Goal: Answer question/provide support: Answer question/provide support

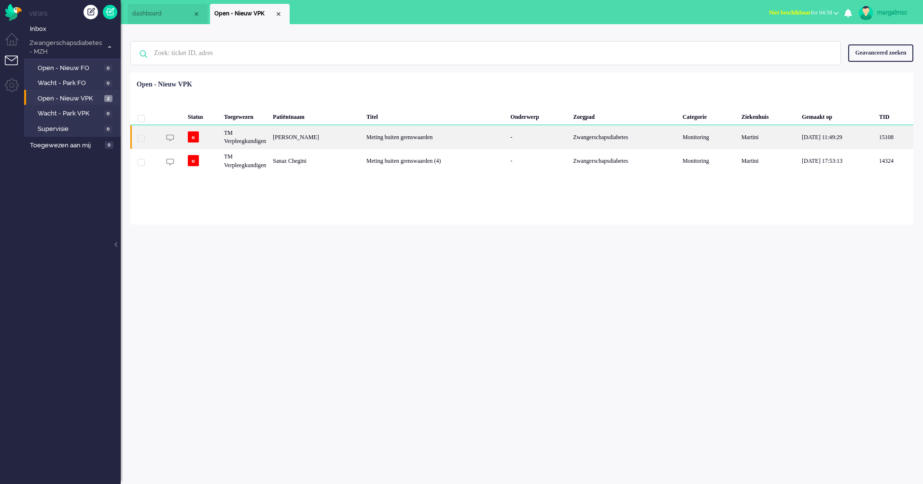
click at [392, 141] on div "Meting buiten grenswaarden" at bounding box center [435, 137] width 144 height 24
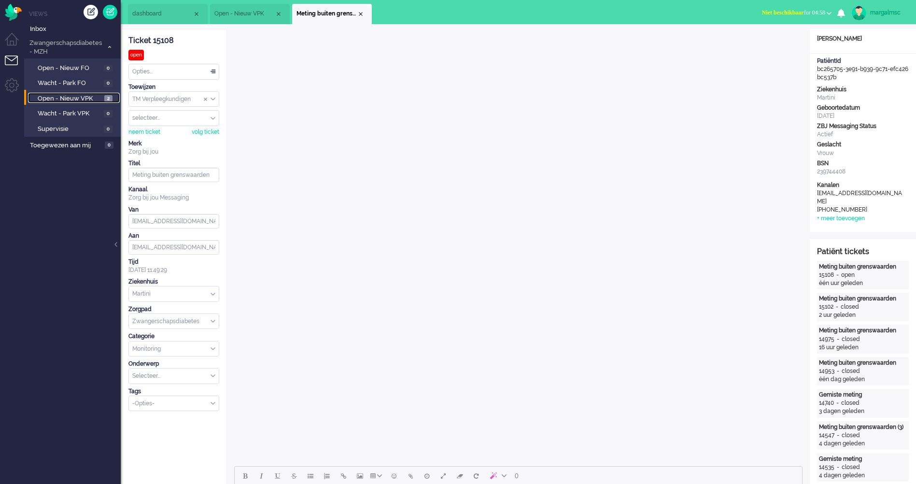
click at [74, 98] on span "Open - Nieuw VPK" at bounding box center [70, 98] width 64 height 9
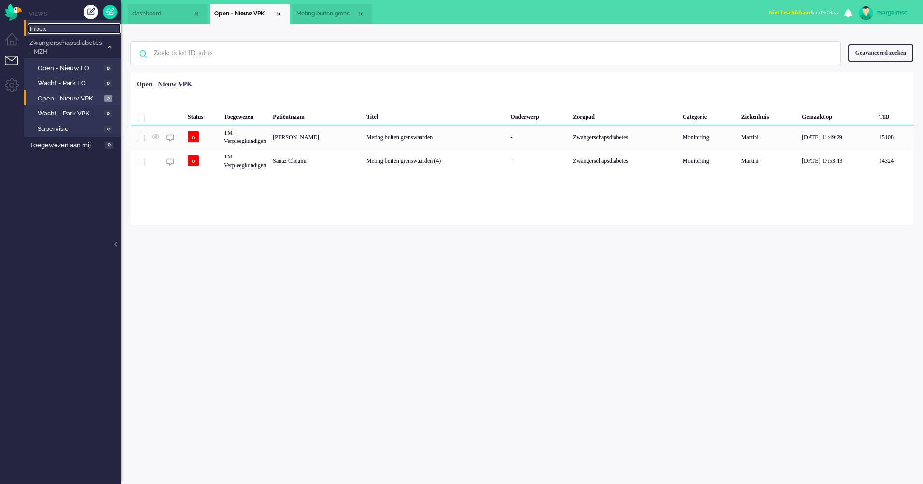
click at [51, 29] on span "Inbox" at bounding box center [75, 29] width 91 height 9
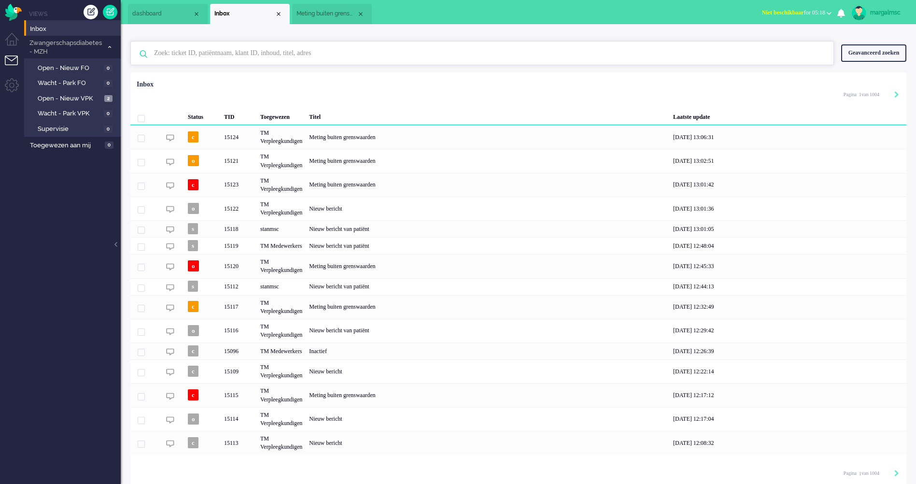
click at [230, 52] on input "text" at bounding box center [484, 53] width 674 height 23
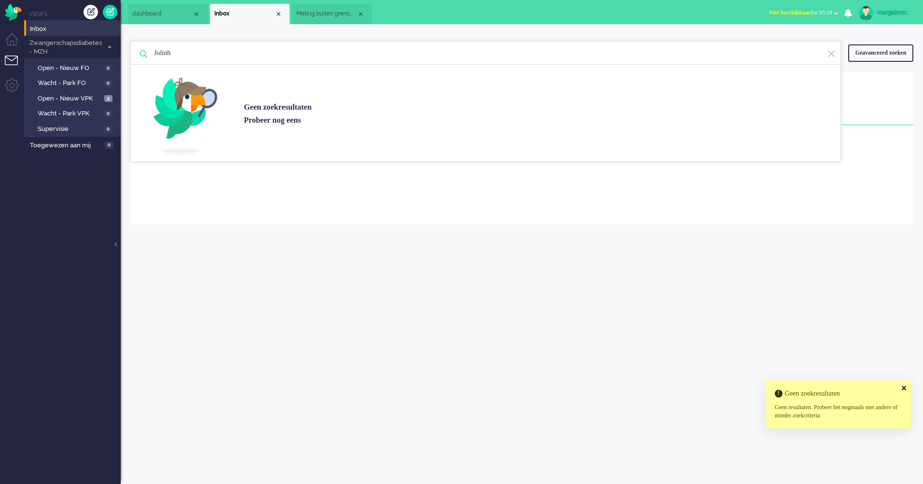
drag, startPoint x: 252, startPoint y: 58, endPoint x: 255, endPoint y: 54, distance: 5.2
click at [253, 56] on input "Jolinh" at bounding box center [487, 53] width 681 height 23
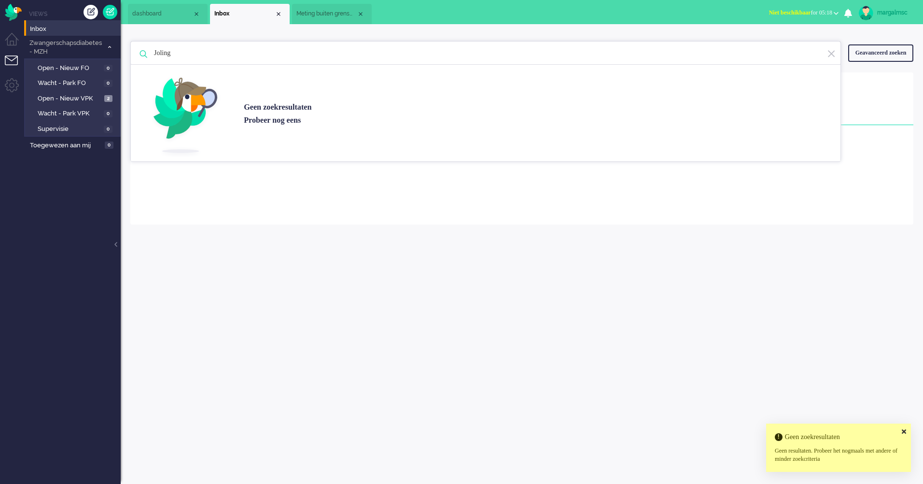
type input "Joling"
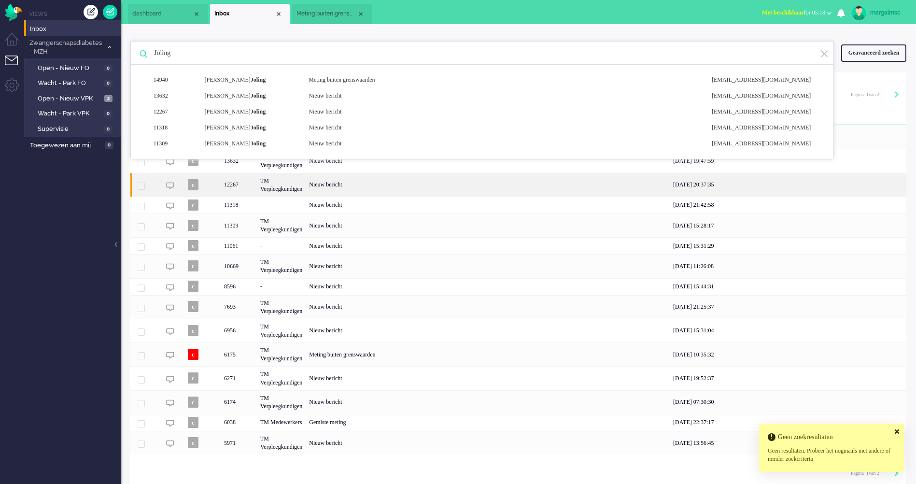
click at [249, 192] on div "12267" at bounding box center [239, 185] width 36 height 24
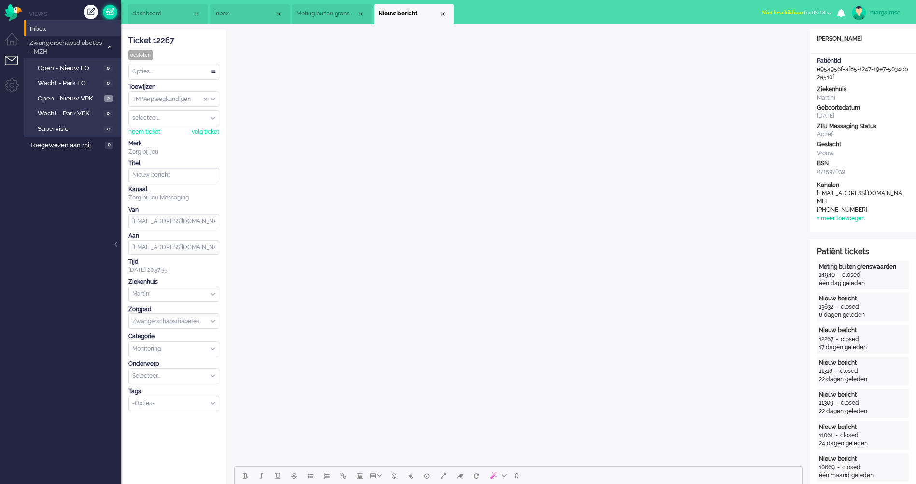
click at [108, 14] on link at bounding box center [110, 12] width 14 height 14
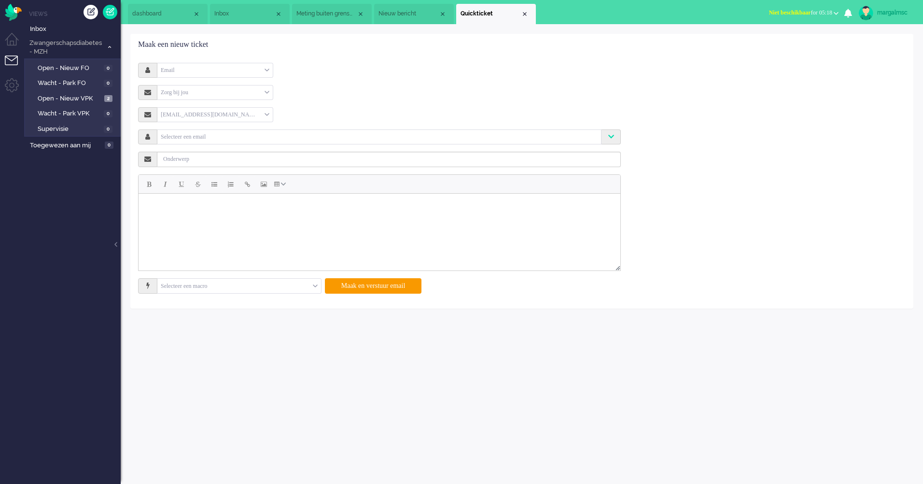
click at [186, 64] on div "Email" at bounding box center [214, 70] width 115 height 15
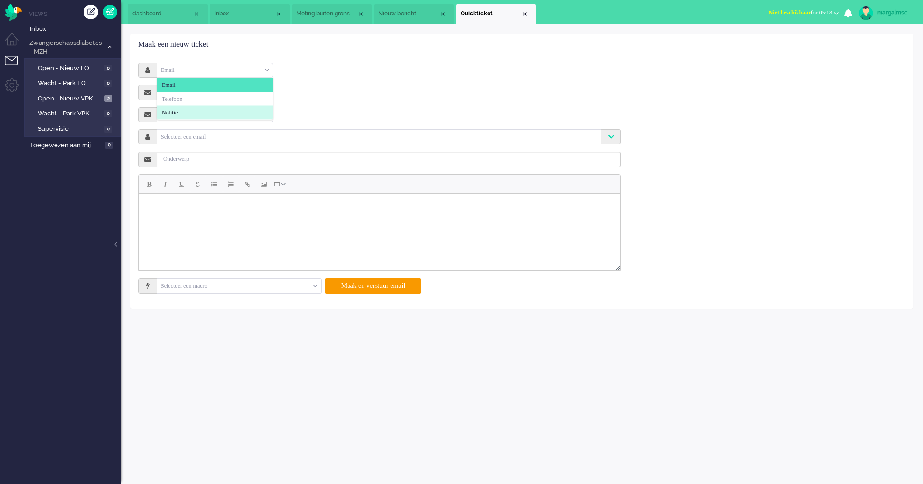
click at [198, 112] on li "Notitie" at bounding box center [214, 113] width 115 height 14
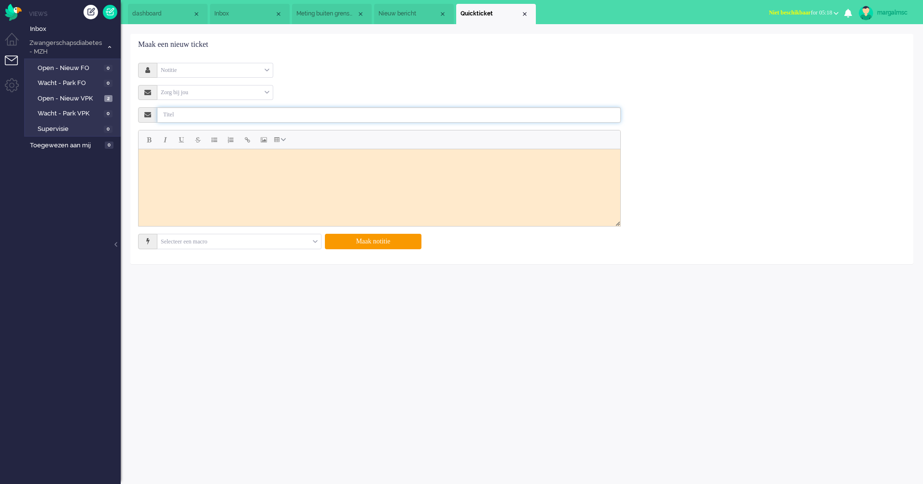
click at [194, 118] on input "text" at bounding box center [389, 114] width 464 height 15
type input "Offboarding"
click at [203, 173] on html at bounding box center [380, 161] width 482 height 24
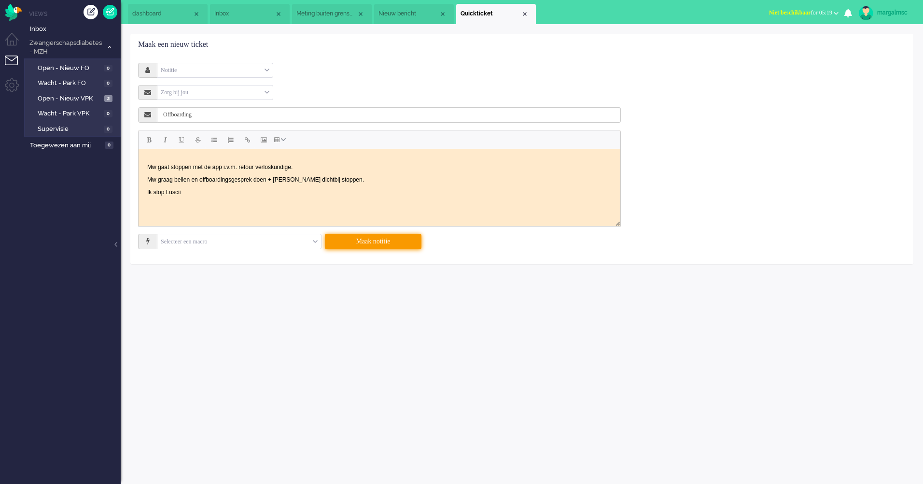
click at [356, 241] on button "Maak notitie" at bounding box center [373, 241] width 97 height 15
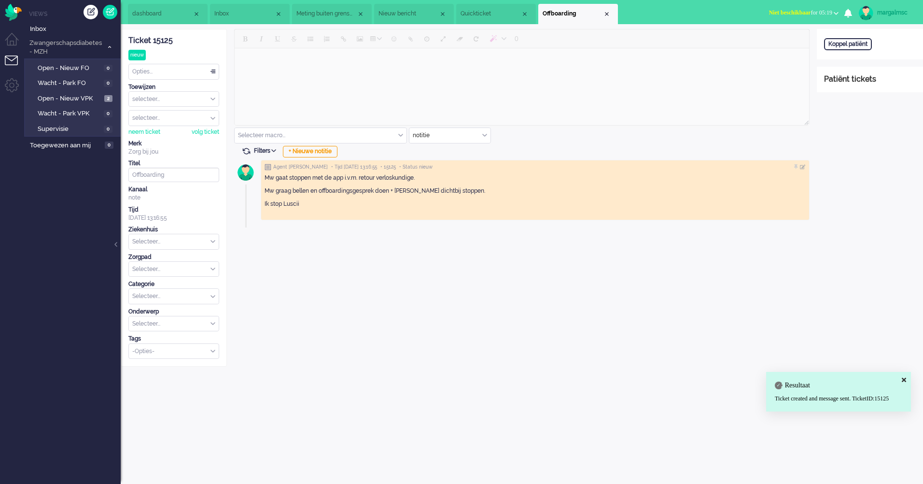
click at [421, 16] on span "Nieuw bericht" at bounding box center [409, 14] width 60 height 8
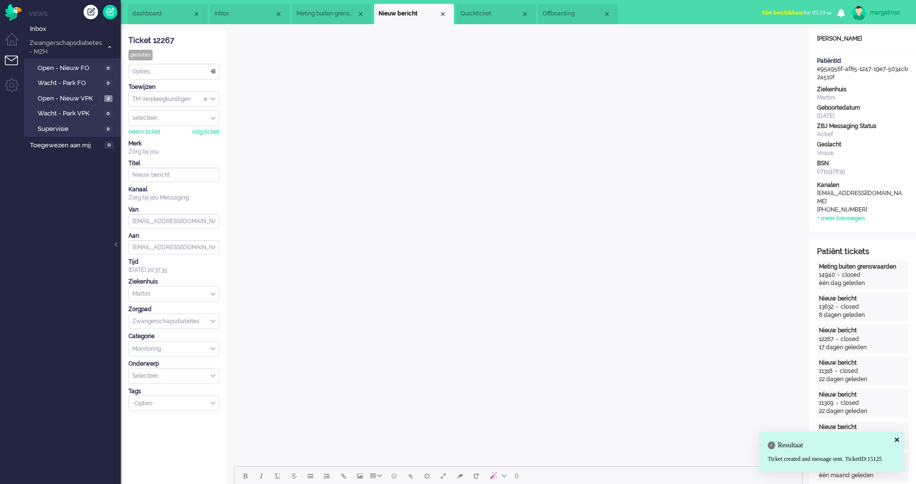
drag, startPoint x: 840, startPoint y: 76, endPoint x: 815, endPoint y: 69, distance: 26.1
click at [815, 69] on div "PatiëntId e95a956f-af85-1247-19e7-5034cb2a510f" at bounding box center [863, 69] width 106 height 25
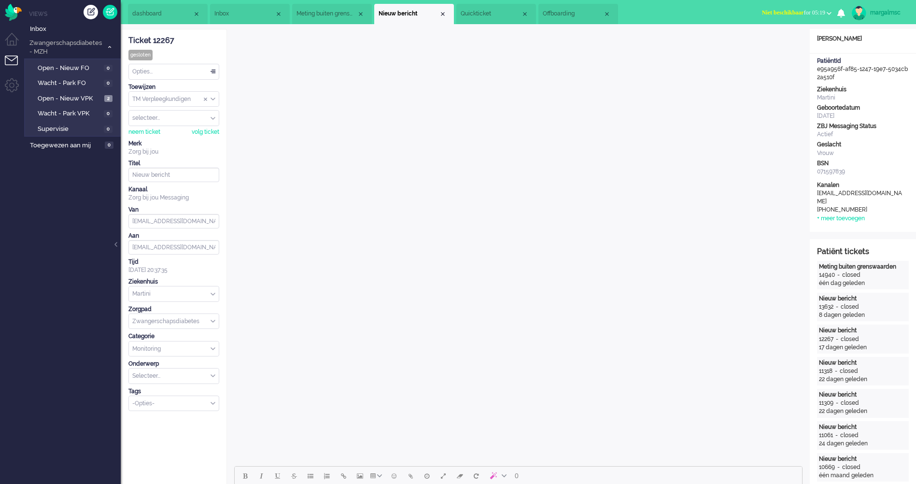
copy div "e95a956f-af85-1247-19e7-5034cb2a510f"
click at [552, 11] on span "Offboarding" at bounding box center [573, 14] width 60 height 8
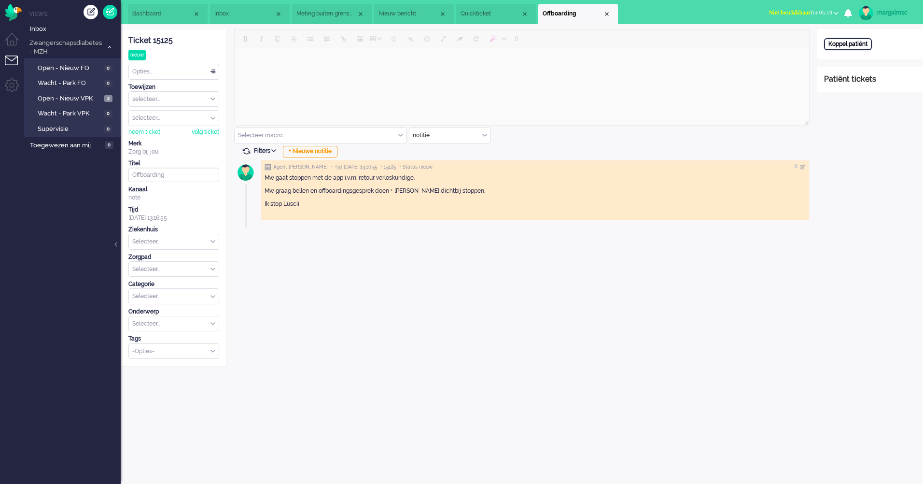
click at [850, 43] on div "Koppel patiënt" at bounding box center [848, 44] width 48 height 12
click at [844, 58] on input "text" at bounding box center [870, 57] width 92 height 14
paste input "e95a956f-af85-1247-19e7-5034cb2a510f"
type input "e95a956f-af85-1247-19e7-5034cb2a510f"
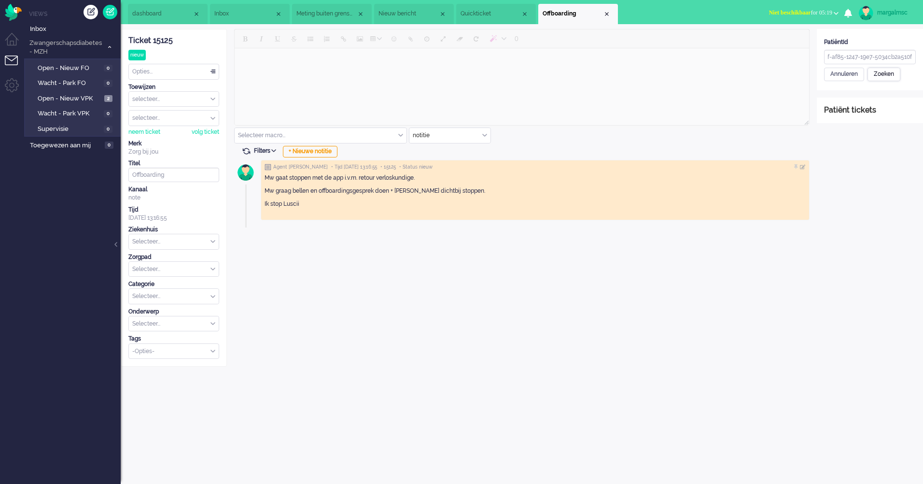
click at [887, 71] on div "Zoeken" at bounding box center [884, 75] width 33 height 14
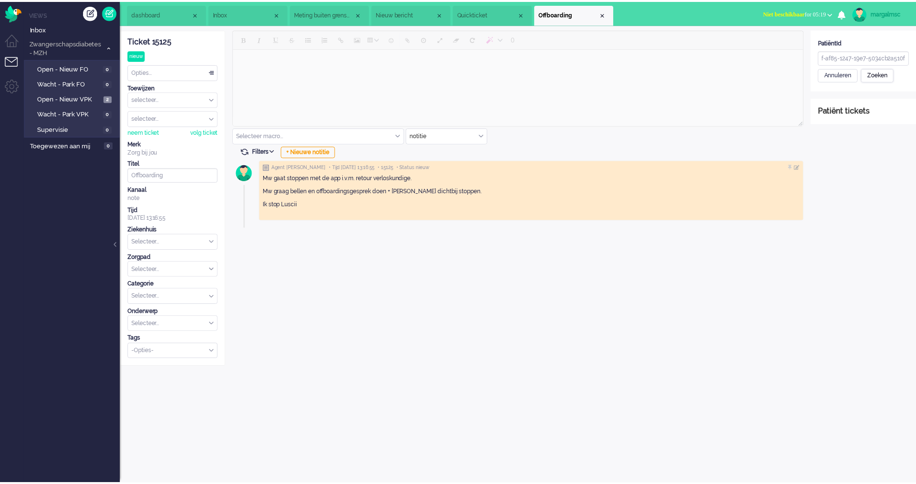
scroll to position [0, 0]
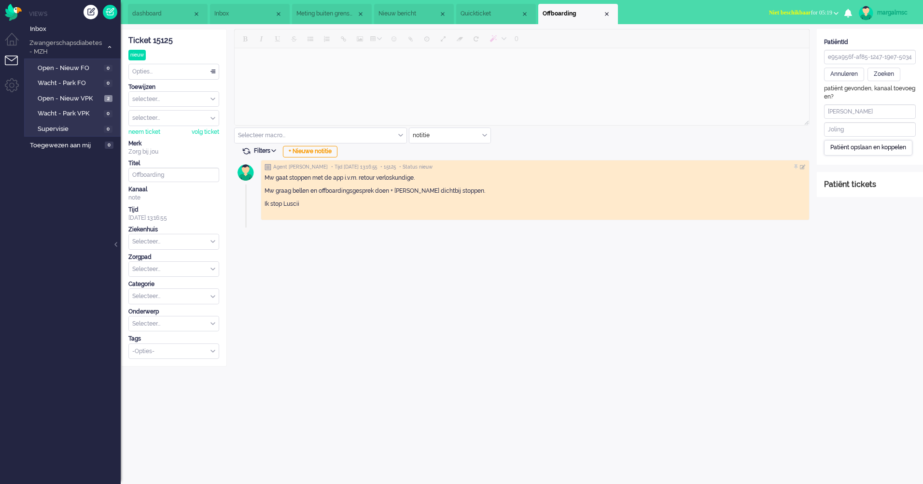
click at [877, 150] on div "Patiënt opslaan en koppelen" at bounding box center [868, 147] width 88 height 15
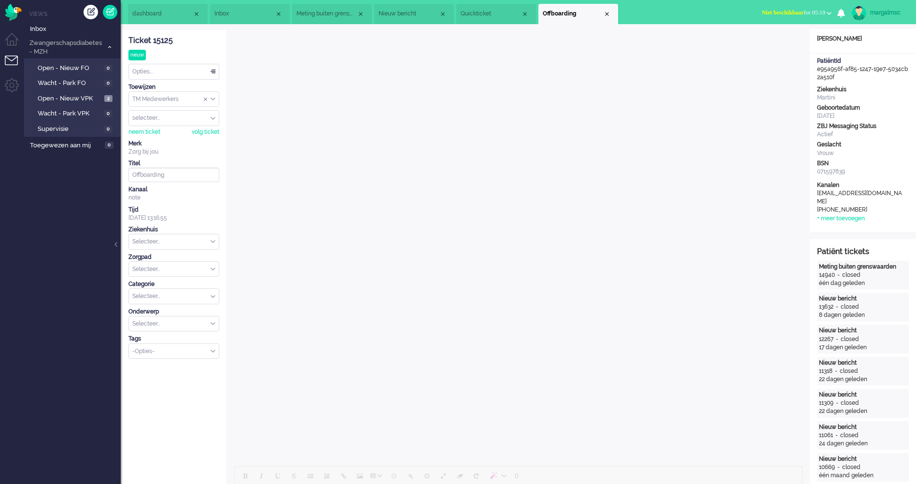
click at [191, 245] on input "text" at bounding box center [174, 241] width 90 height 15
click at [177, 286] on li "Martini" at bounding box center [174, 289] width 90 height 14
click at [176, 271] on input "text" at bounding box center [174, 269] width 90 height 15
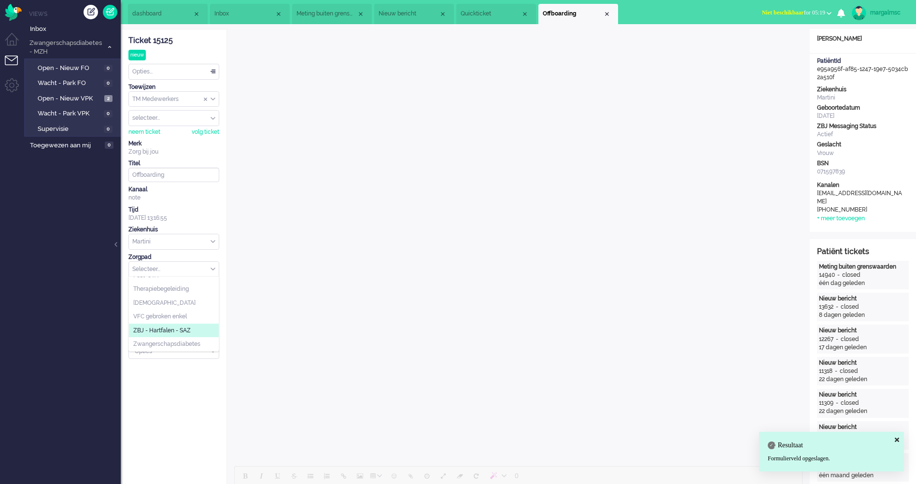
scroll to position [97, 0]
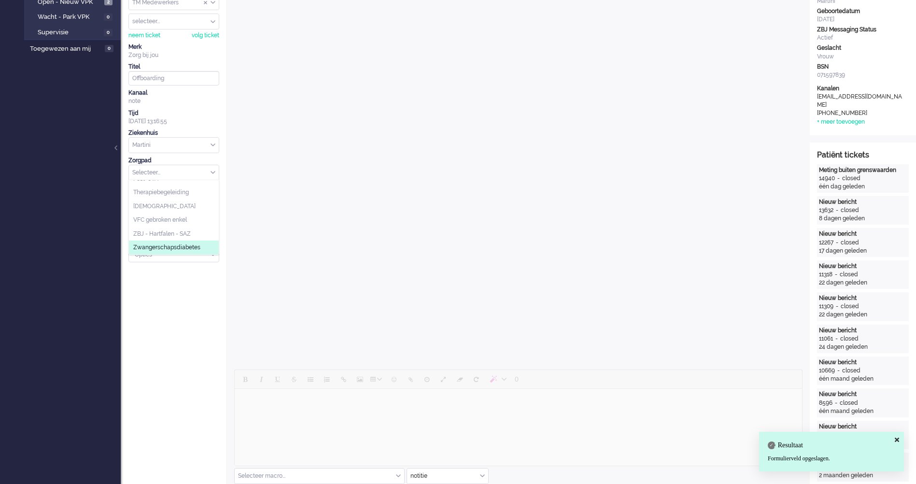
click at [187, 251] on span "Zwangerschapsdiabetes" at bounding box center [166, 247] width 67 height 8
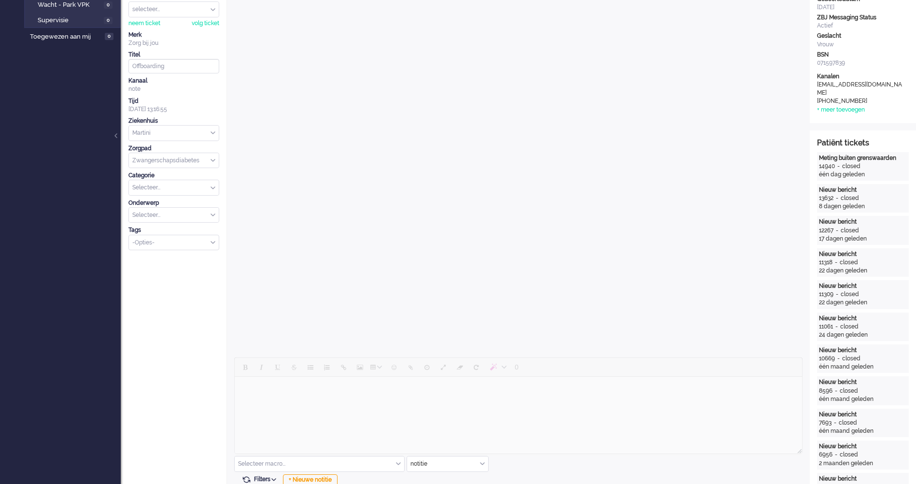
scroll to position [0, 0]
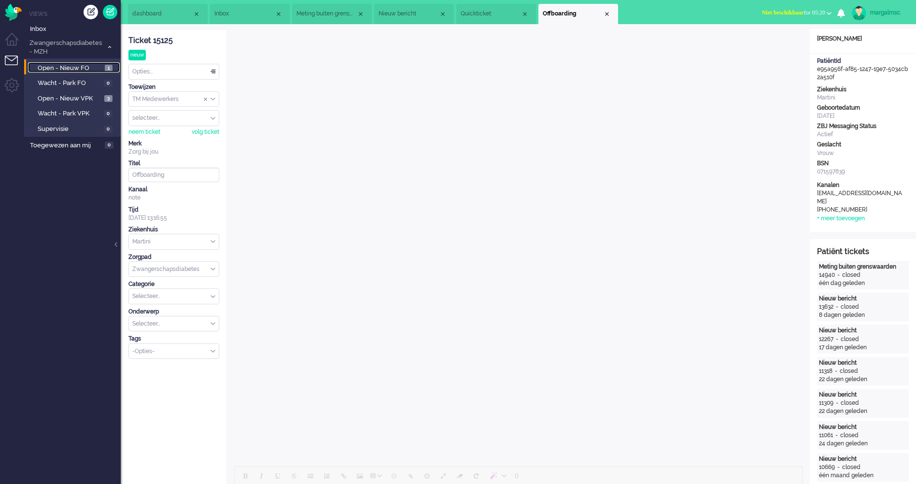
click at [74, 72] on span "Open - Nieuw FO" at bounding box center [70, 68] width 65 height 9
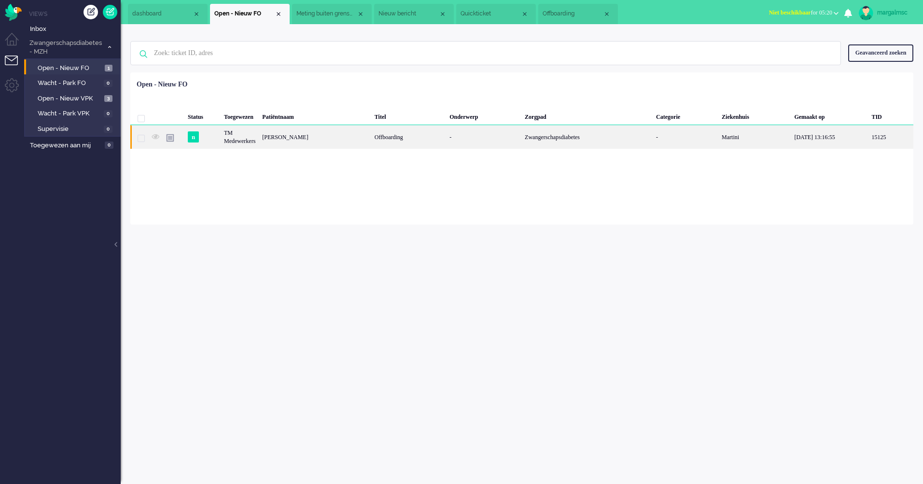
click at [307, 133] on div "[PERSON_NAME]" at bounding box center [315, 137] width 112 height 24
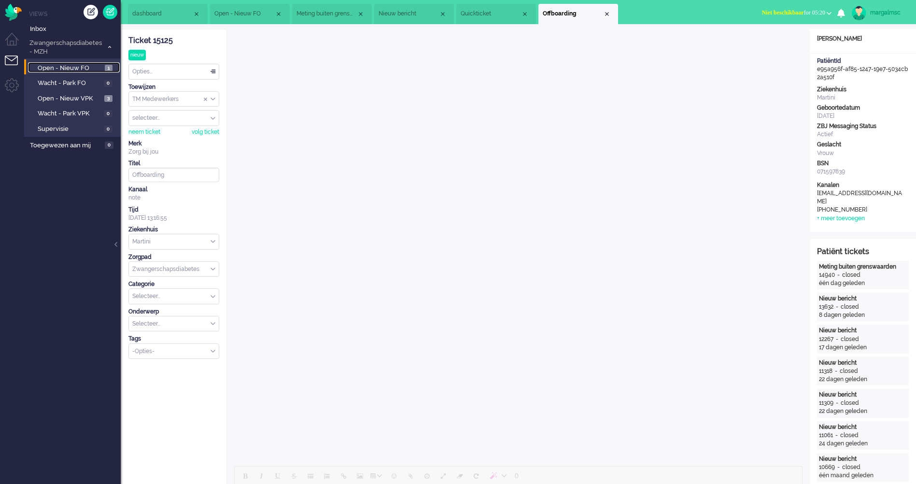
click at [80, 64] on span "Open - Nieuw FO" at bounding box center [70, 68] width 65 height 9
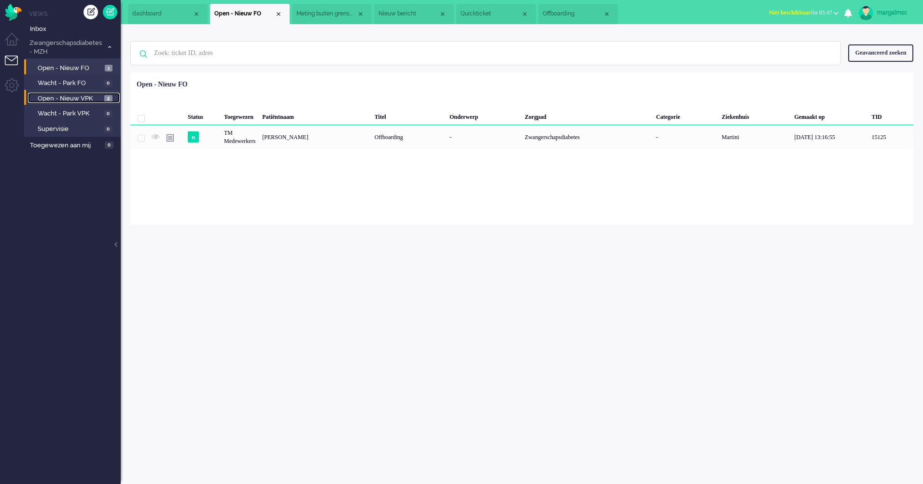
click at [87, 96] on span "Open - Nieuw VPK" at bounding box center [70, 98] width 64 height 9
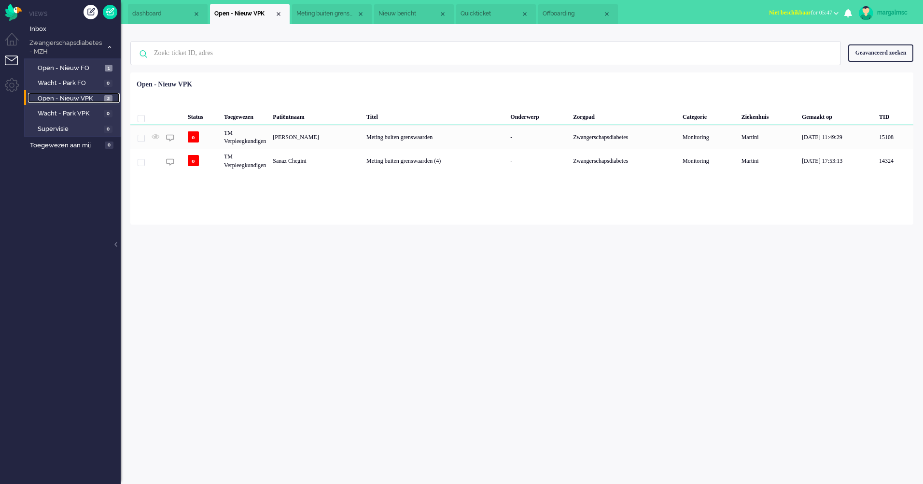
click at [578, 7] on li "Offboarding" at bounding box center [578, 14] width 80 height 20
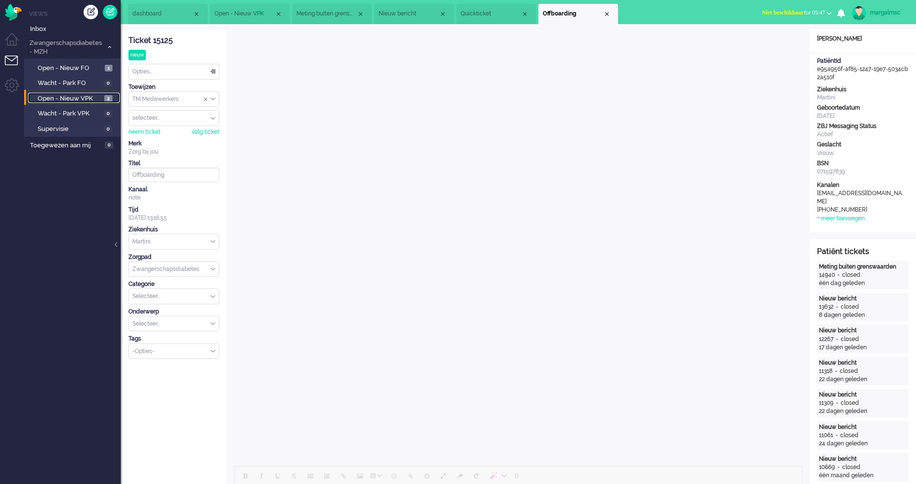
click at [605, 13] on div "Close tab" at bounding box center [607, 14] width 8 height 8
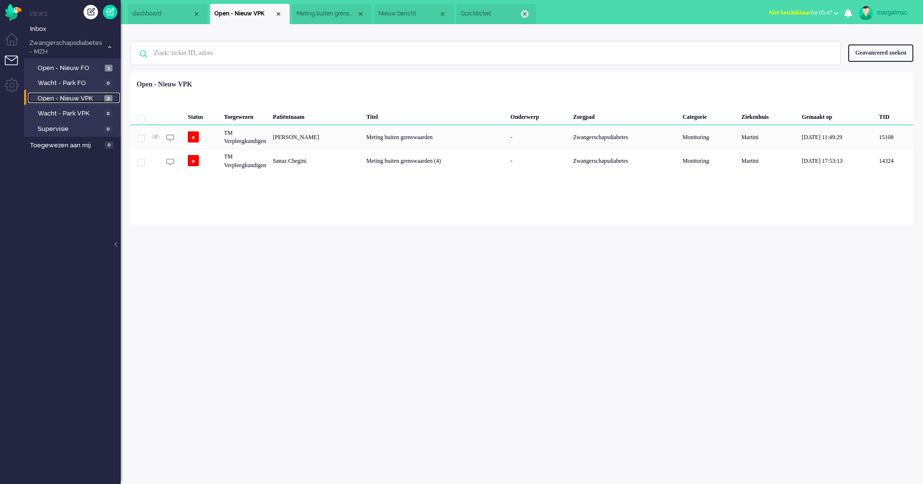
click at [525, 11] on div "Close tab" at bounding box center [525, 14] width 8 height 8
click at [444, 13] on div "Close tab" at bounding box center [443, 14] width 8 height 8
click at [359, 12] on div "Close tab" at bounding box center [361, 14] width 8 height 8
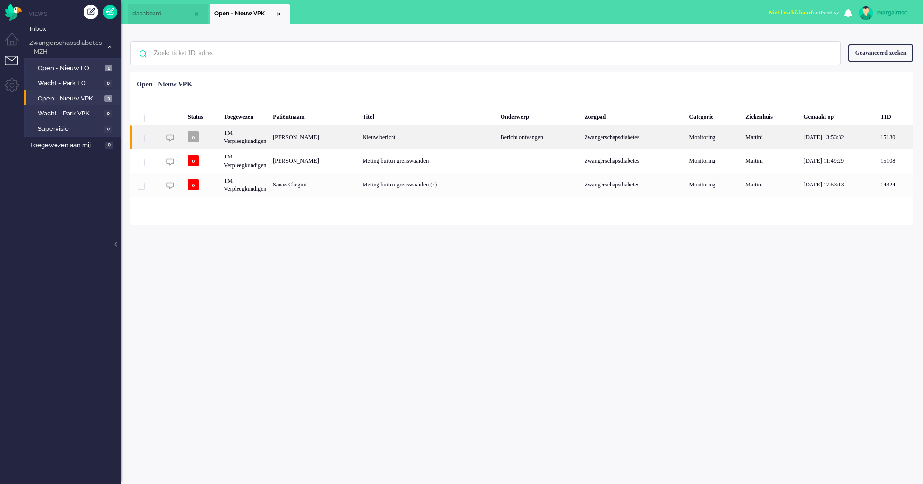
click at [428, 133] on div "Nieuw bericht" at bounding box center [428, 137] width 138 height 24
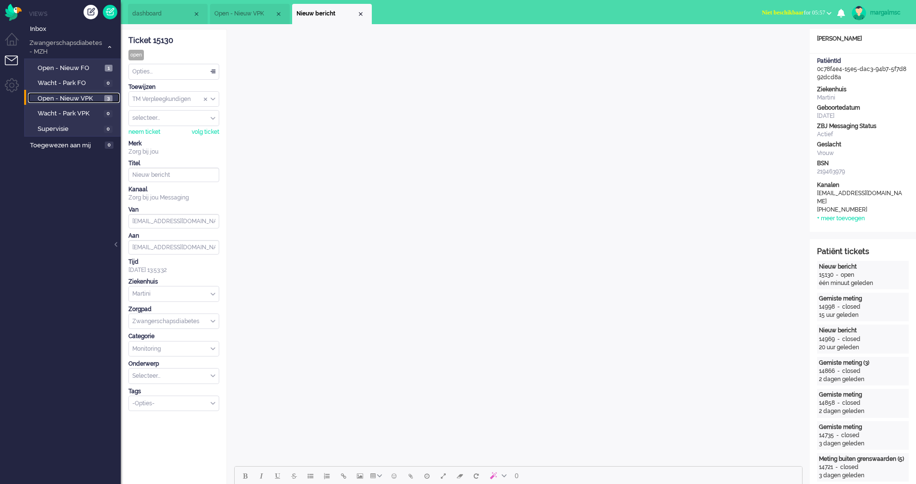
click at [77, 94] on span "Open - Nieuw VPK" at bounding box center [70, 98] width 64 height 9
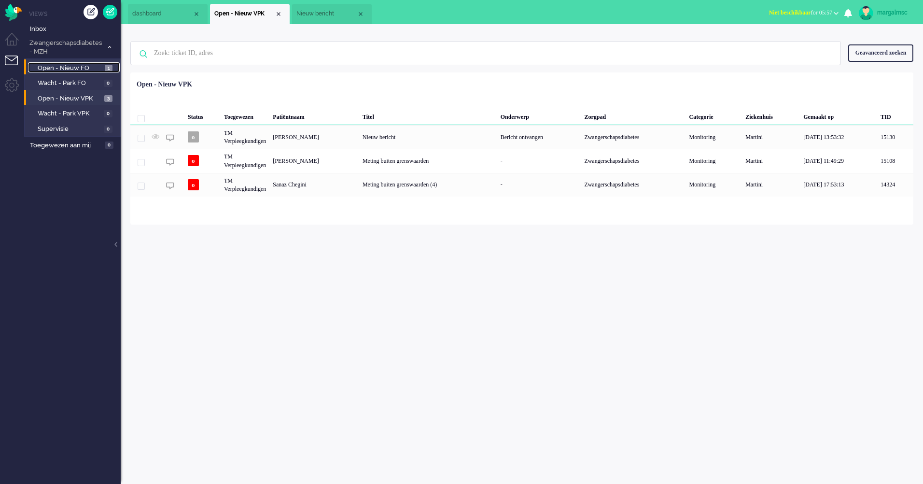
click at [67, 71] on span "Open - Nieuw FO" at bounding box center [70, 68] width 65 height 9
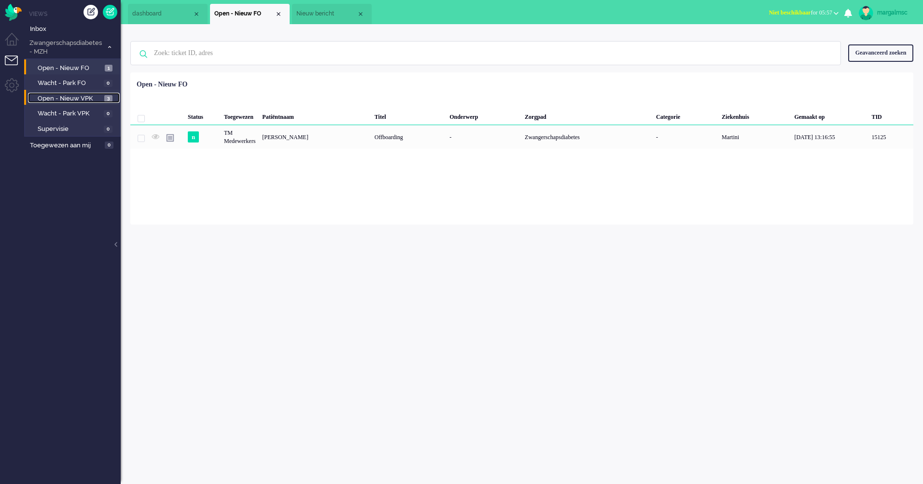
click at [65, 100] on span "Open - Nieuw VPK" at bounding box center [70, 98] width 64 height 9
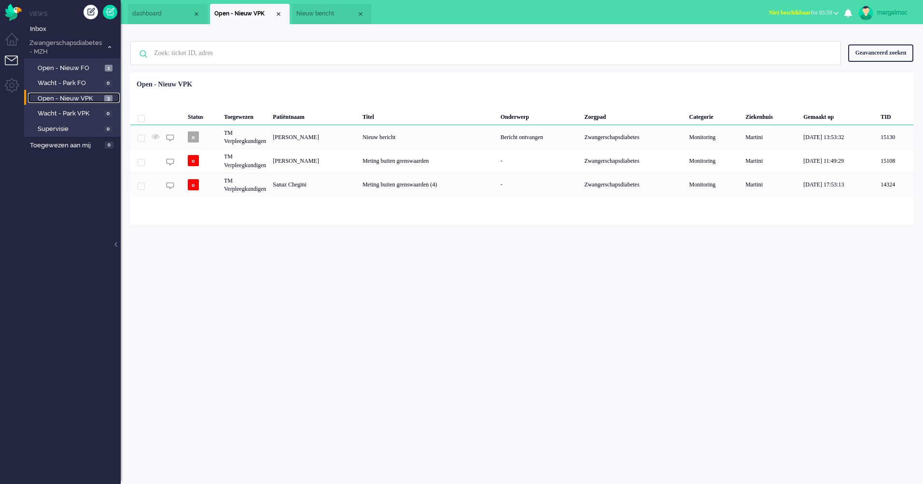
click at [73, 97] on span "Open - Nieuw VPK" at bounding box center [70, 98] width 64 height 9
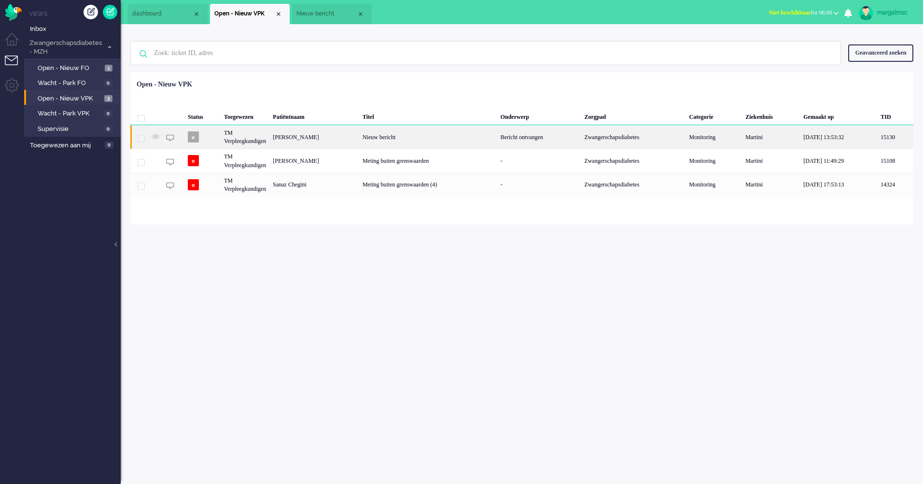
click at [409, 138] on div "Nieuw bericht" at bounding box center [428, 137] width 138 height 24
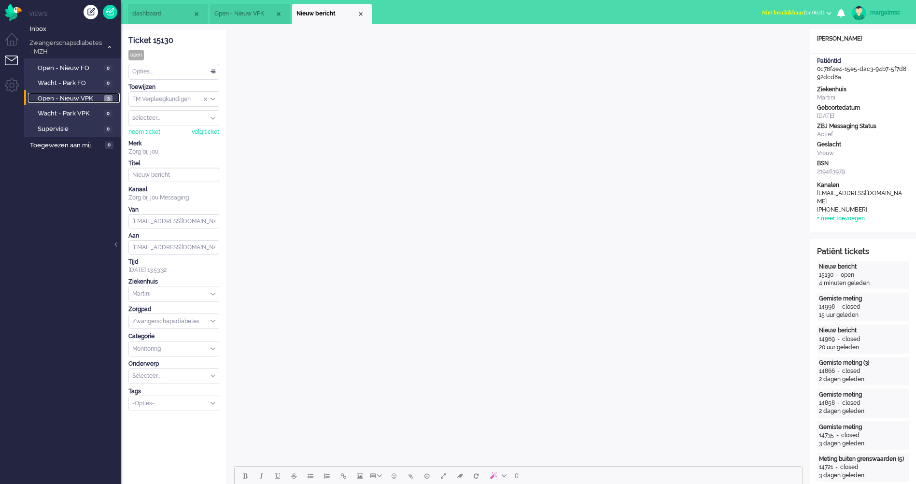
click at [70, 97] on span "Open - Nieuw VPK" at bounding box center [70, 98] width 64 height 9
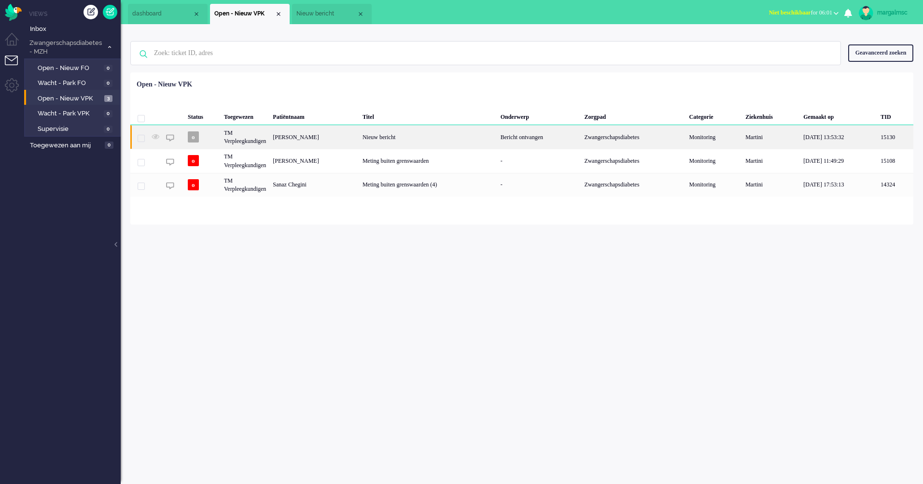
click at [413, 133] on div "Nieuw bericht" at bounding box center [428, 137] width 138 height 24
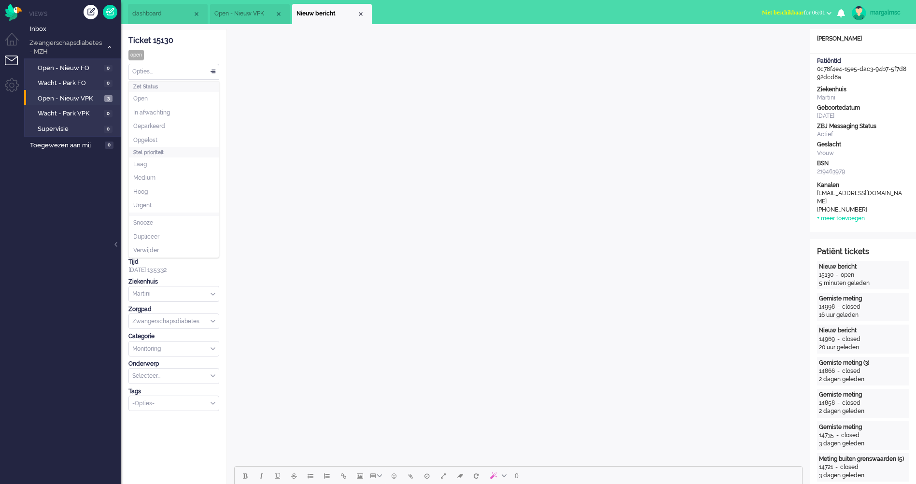
click at [192, 76] on div "Opties..." at bounding box center [174, 71] width 90 height 15
click at [187, 135] on li "Opgelost" at bounding box center [174, 140] width 90 height 14
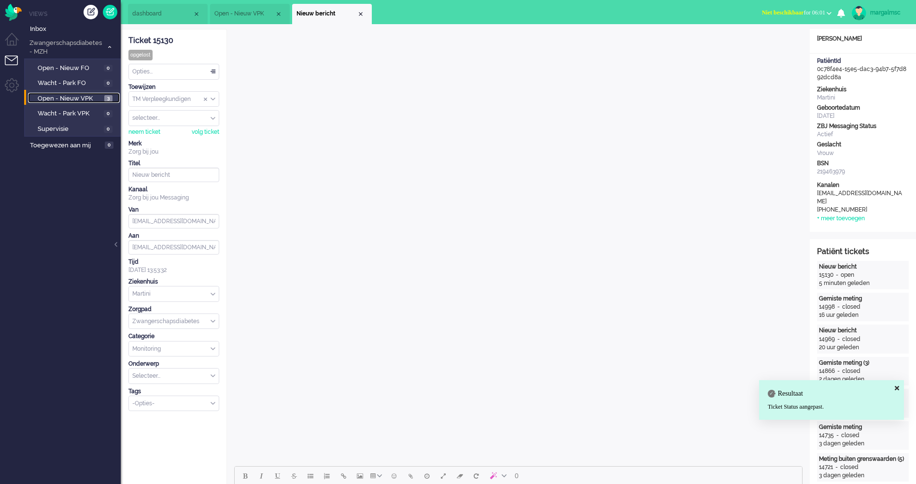
click at [83, 99] on span "Open - Nieuw VPK" at bounding box center [70, 98] width 64 height 9
